Goal: Find specific page/section: Find specific page/section

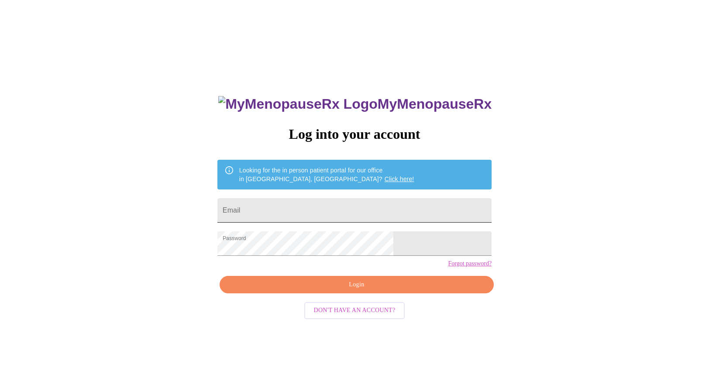
drag, startPoint x: 345, startPoint y: 202, endPoint x: 344, endPoint y: 208, distance: 6.6
click at [345, 202] on input "Email" at bounding box center [354, 210] width 274 height 24
type input "[PERSON_NAME][EMAIL_ADDRESS][PERSON_NAME][DOMAIN_NAME]"
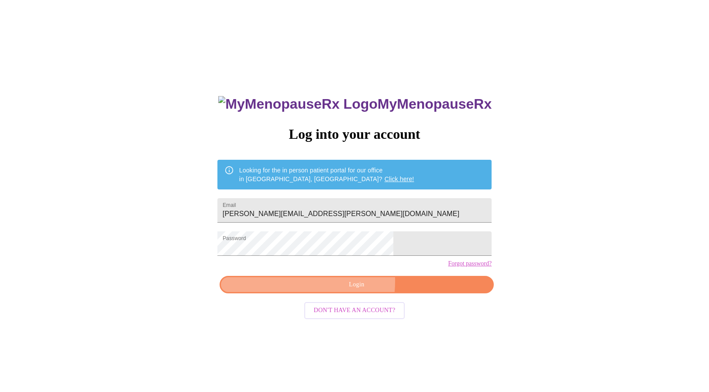
click at [331, 290] on span "Login" at bounding box center [357, 284] width 254 height 11
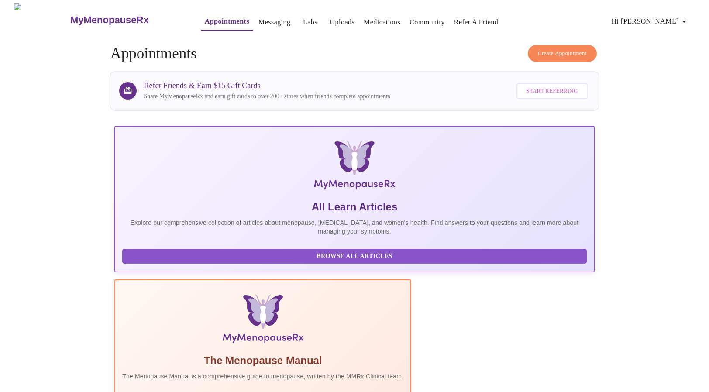
click at [571, 86] on span "Start Referring" at bounding box center [552, 91] width 52 height 10
